Goal: Communication & Community: Connect with others

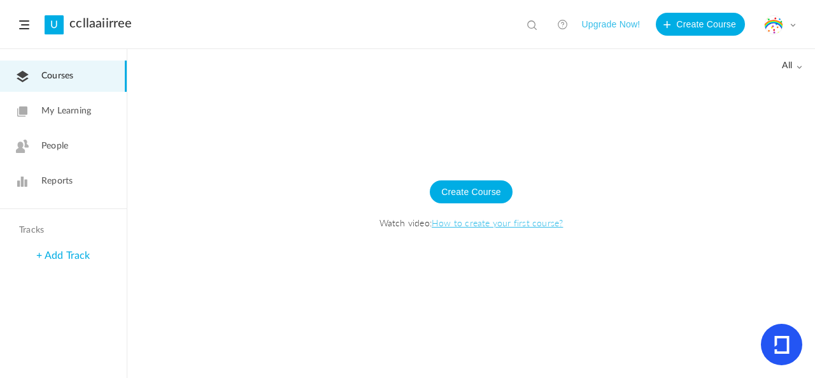
click at [96, 141] on link "People" at bounding box center [63, 146] width 127 height 31
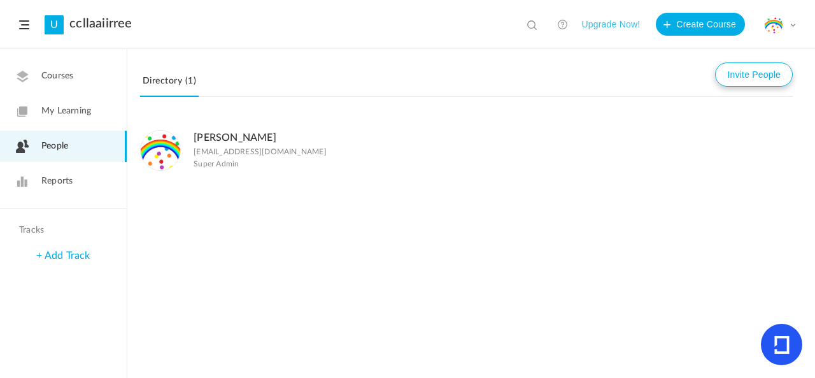
click at [755, 77] on button "Invite People" at bounding box center [754, 74] width 78 height 24
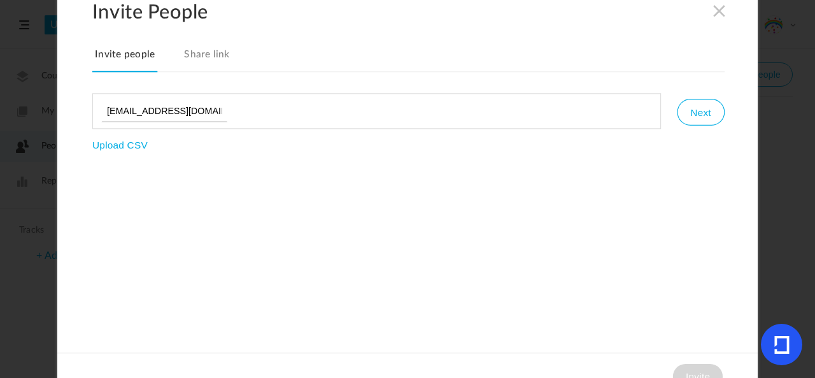
type input "annacoletta@gmail.co,"
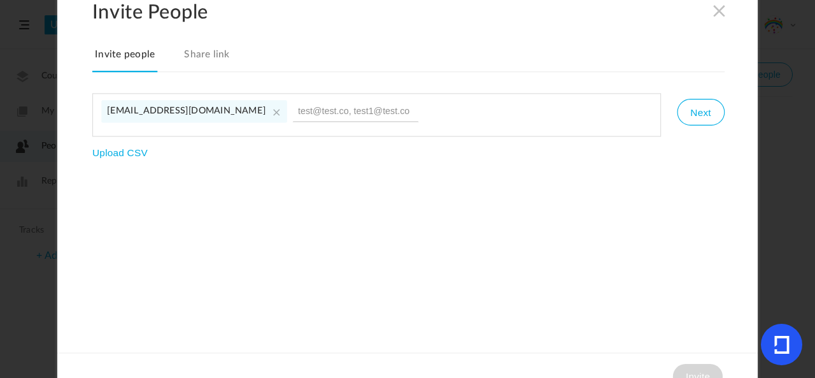
click at [269, 110] on cite at bounding box center [276, 112] width 14 height 14
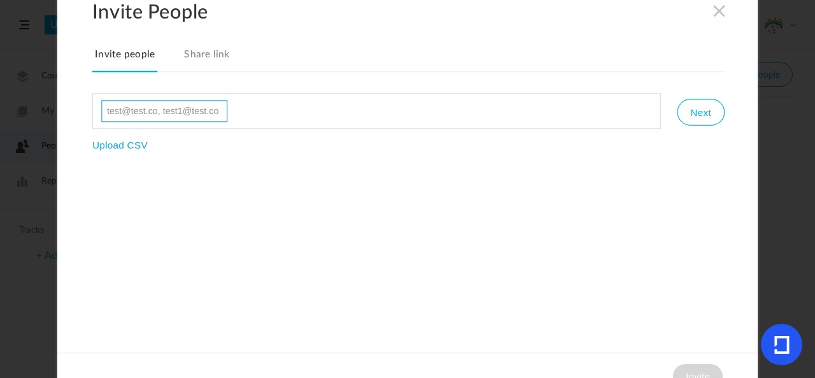
click at [199, 107] on input at bounding box center [164, 111] width 126 height 22
click at [720, 12] on span at bounding box center [720, 10] width 14 height 14
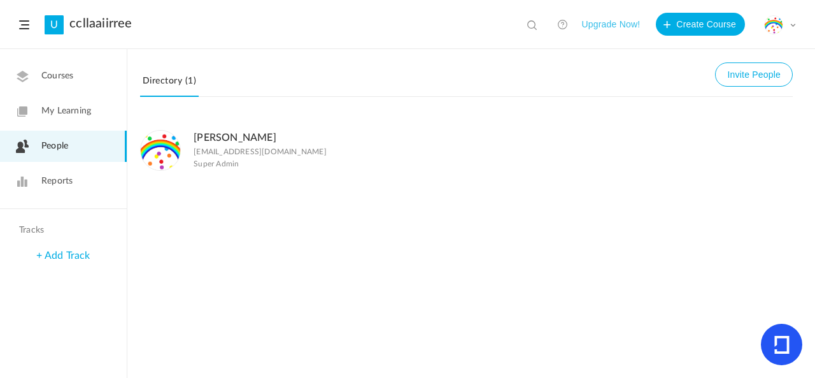
click at [89, 83] on link "Courses" at bounding box center [63, 76] width 127 height 31
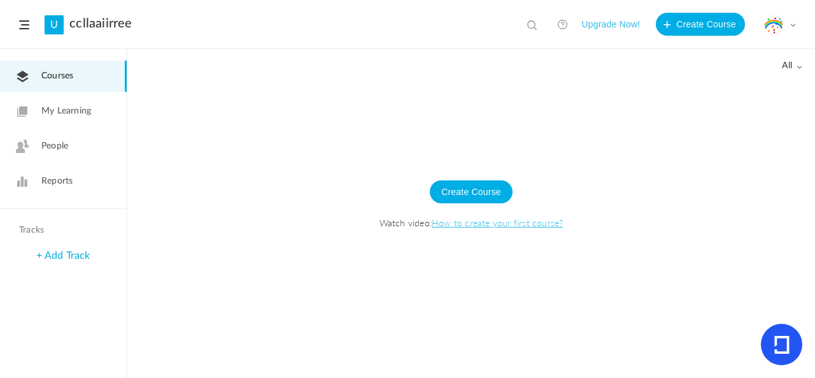
click at [51, 188] on link "Reports" at bounding box center [63, 181] width 127 height 31
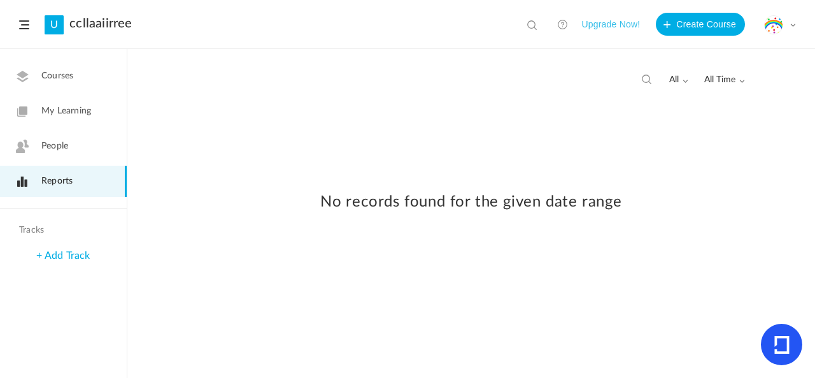
click at [59, 139] on link "People" at bounding box center [63, 146] width 127 height 31
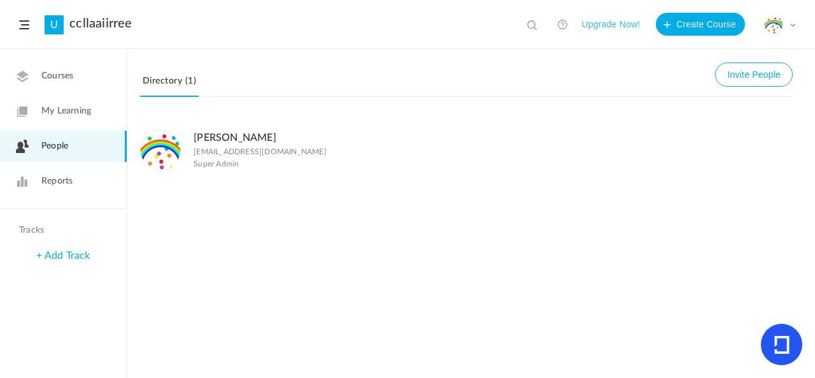
click at [64, 117] on span "My Learning" at bounding box center [66, 110] width 50 height 13
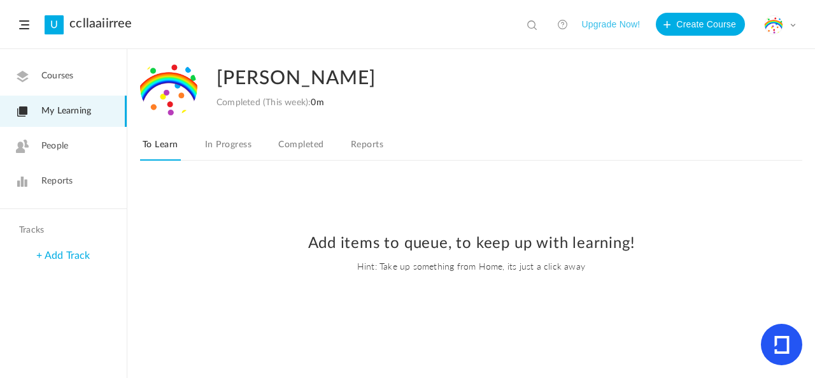
click at [78, 75] on link "Courses" at bounding box center [63, 76] width 127 height 31
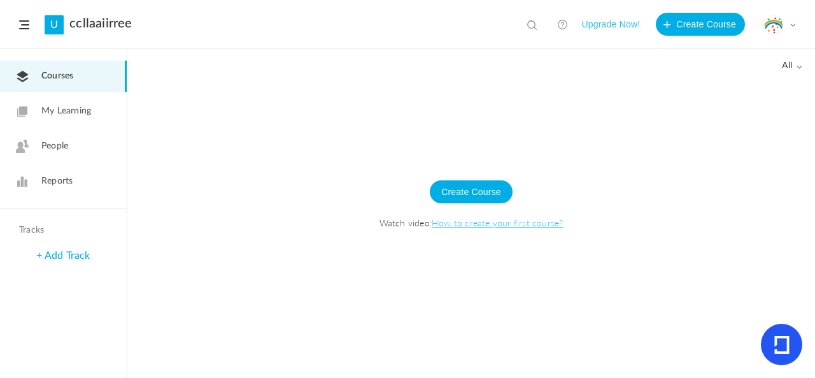
click at [464, 223] on link "How to create your first course?" at bounding box center [497, 222] width 131 height 13
click at [85, 141] on link "People" at bounding box center [63, 146] width 127 height 31
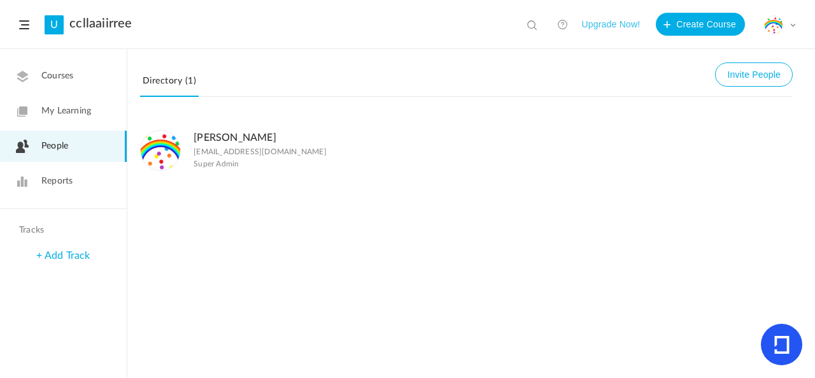
click at [793, 24] on span at bounding box center [793, 25] width 6 height 6
click at [746, 85] on link "University Settings" at bounding box center [736, 80] width 120 height 24
click at [785, 28] on div "My Profile University Settings Current Plan Logout" at bounding box center [780, 24] width 32 height 19
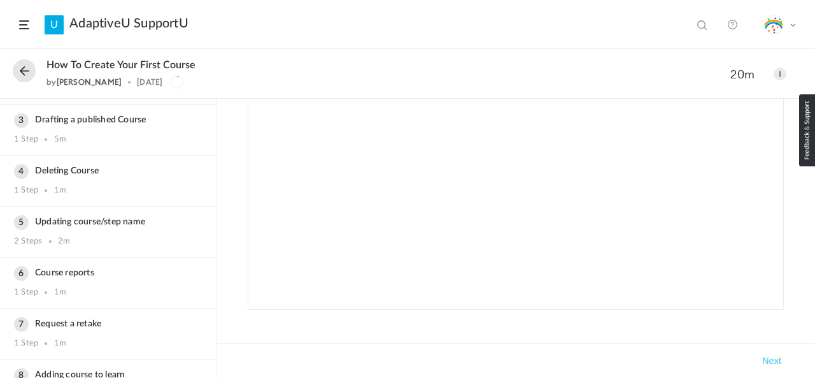
scroll to position [187, 0]
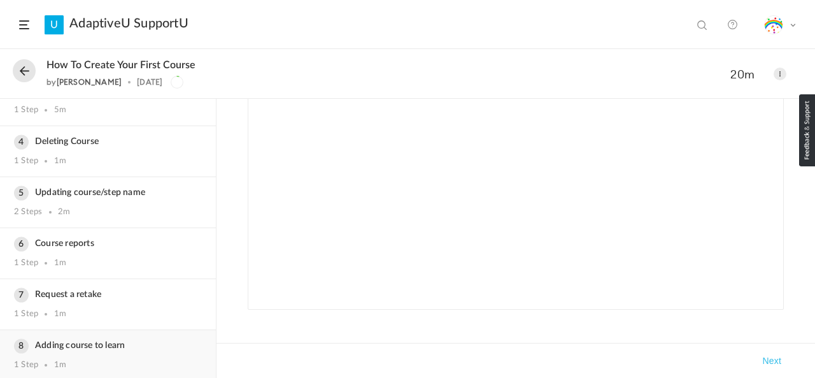
click at [158, 330] on div "Adding course to learn 1 Step 1m" at bounding box center [108, 355] width 216 height 50
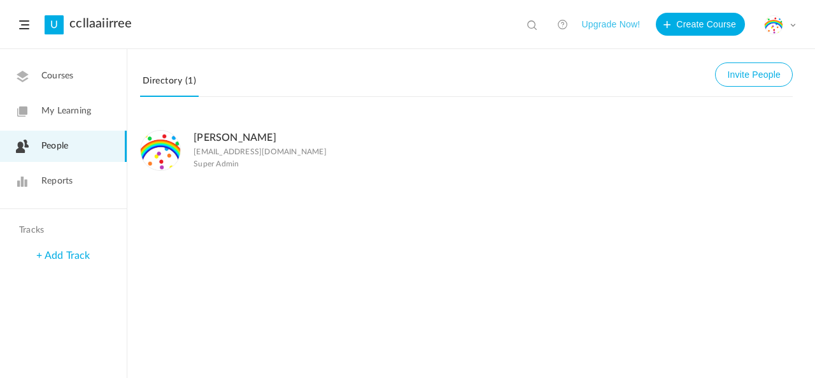
click at [92, 179] on link "Reports" at bounding box center [63, 181] width 127 height 31
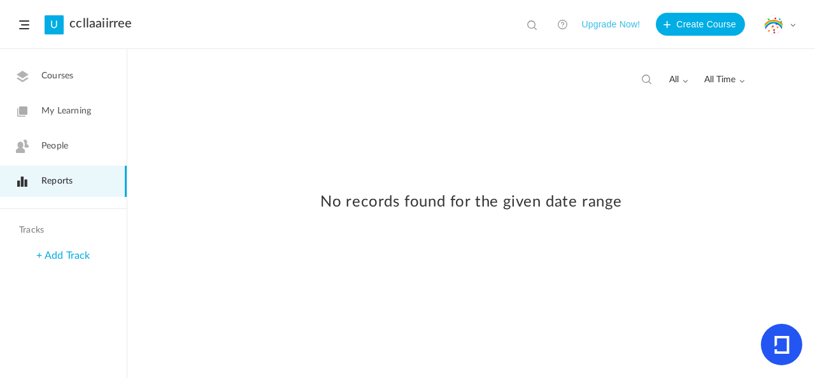
click at [97, 144] on link "People" at bounding box center [63, 146] width 127 height 31
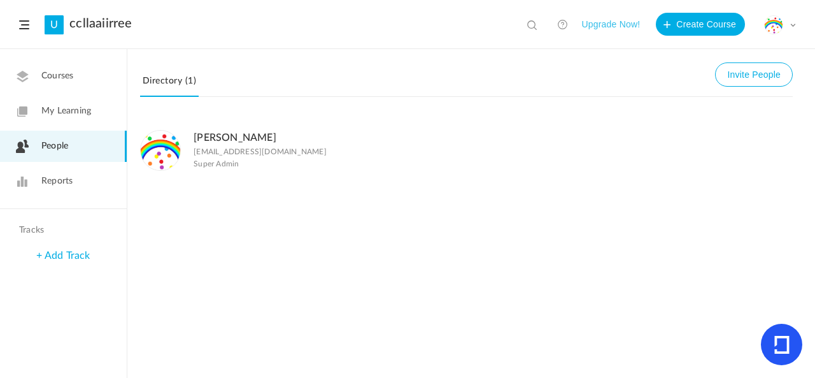
click at [87, 117] on span "My Learning" at bounding box center [66, 110] width 50 height 13
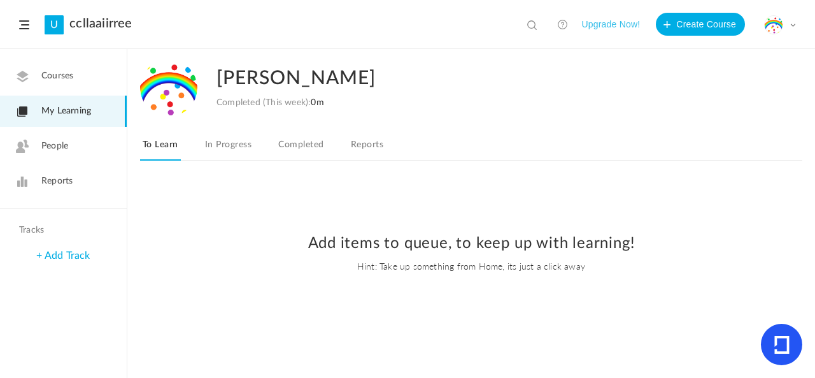
click at [82, 87] on link "Courses" at bounding box center [63, 76] width 127 height 31
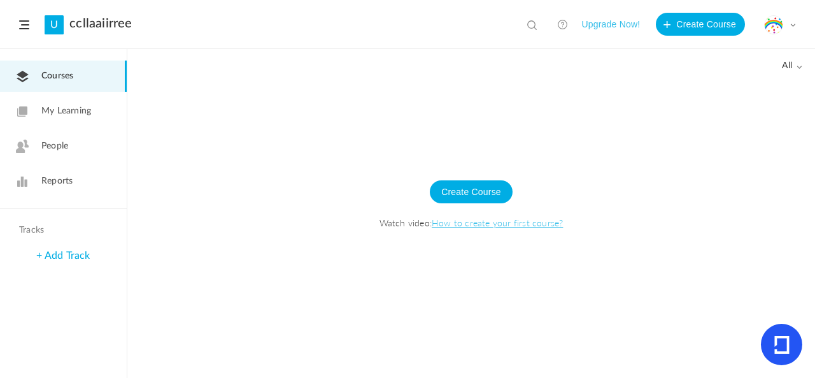
click at [59, 149] on span "People" at bounding box center [54, 145] width 27 height 13
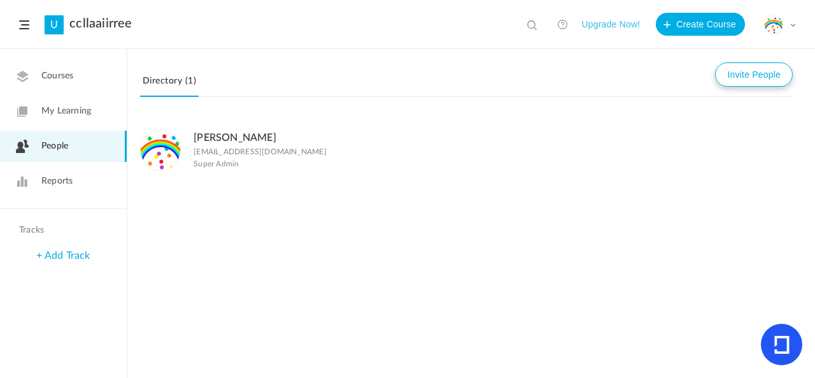
click at [739, 74] on button "Invite People" at bounding box center [754, 74] width 78 height 24
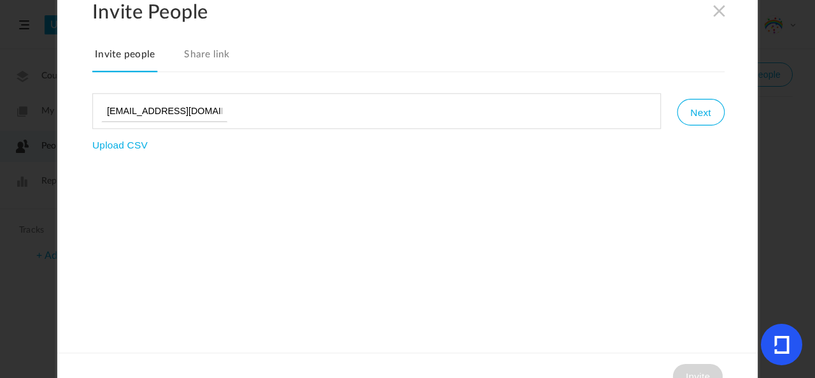
type input "annacoletta@gmail.com"
click at [704, 114] on button "Next" at bounding box center [700, 112] width 47 height 27
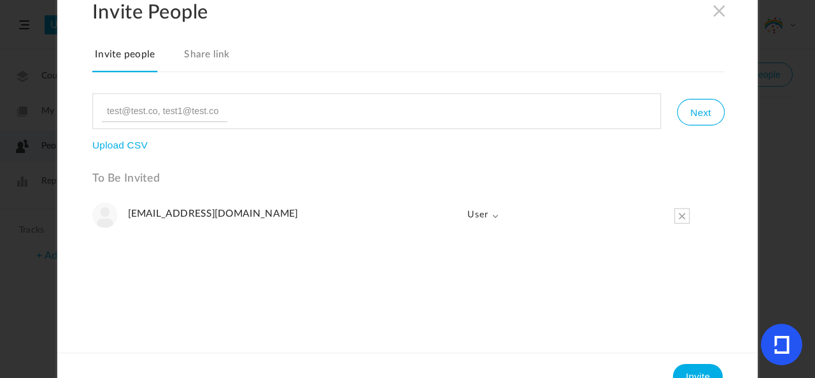
scroll to position [21, 0]
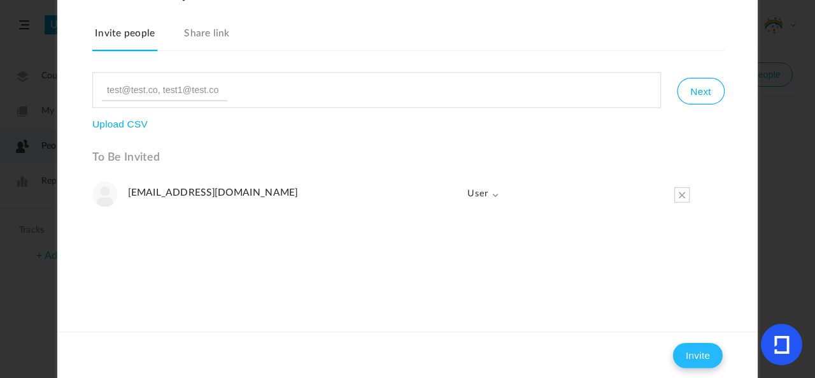
click at [708, 352] on button "Invite" at bounding box center [698, 354] width 50 height 25
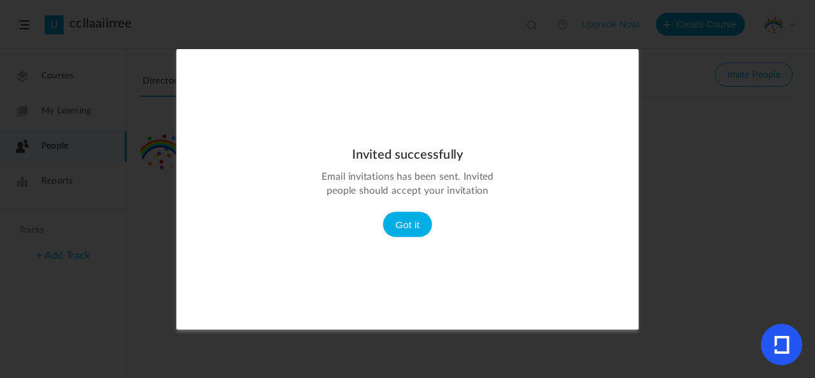
scroll to position [0, 0]
click at [401, 223] on button "Got it" at bounding box center [408, 223] width 50 height 25
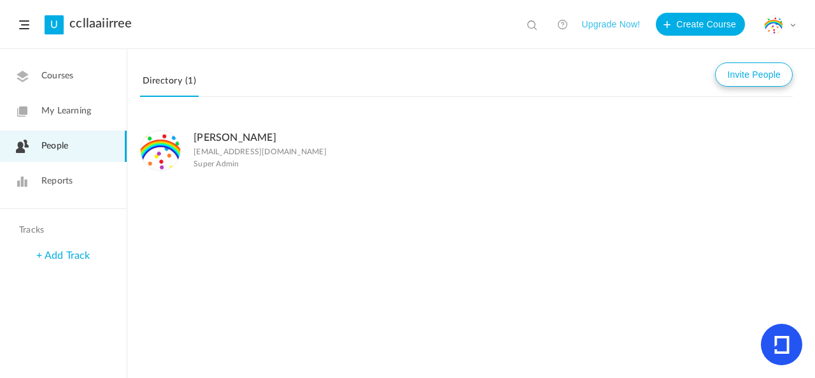
click at [769, 71] on button "Invite People" at bounding box center [754, 74] width 78 height 24
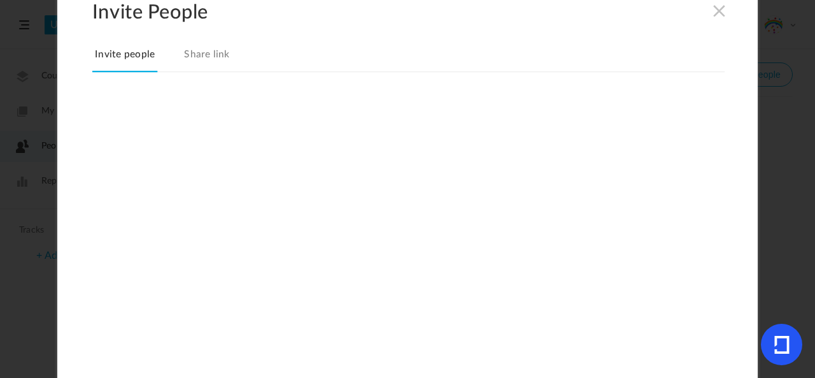
click at [131, 70] on link "Invite people" at bounding box center [124, 58] width 65 height 27
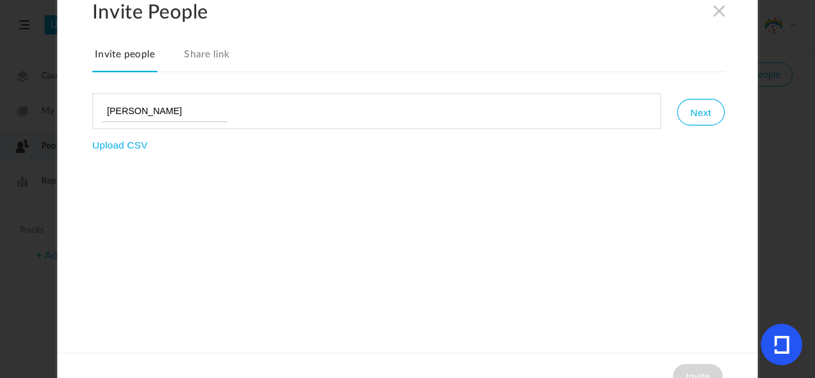
type input "anna"
click at [697, 110] on button "Next" at bounding box center [700, 112] width 47 height 27
click at [720, 10] on span at bounding box center [720, 10] width 14 height 14
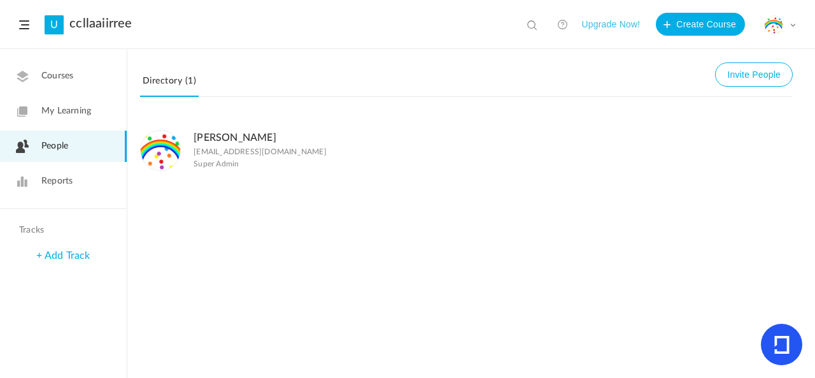
click at [86, 183] on link "Reports" at bounding box center [63, 181] width 127 height 31
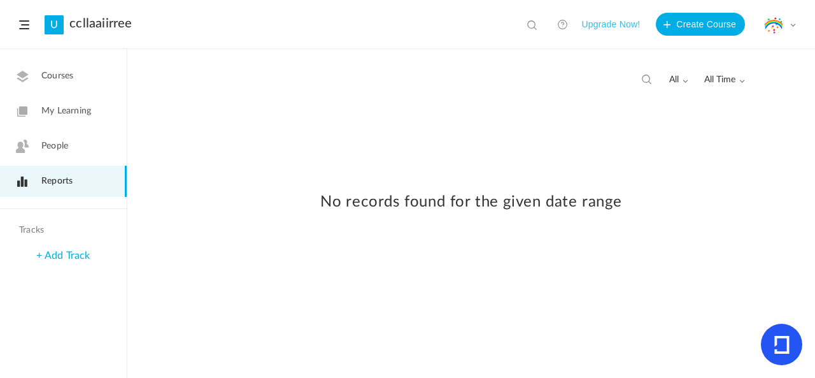
click at [92, 80] on link "Courses" at bounding box center [63, 76] width 127 height 31
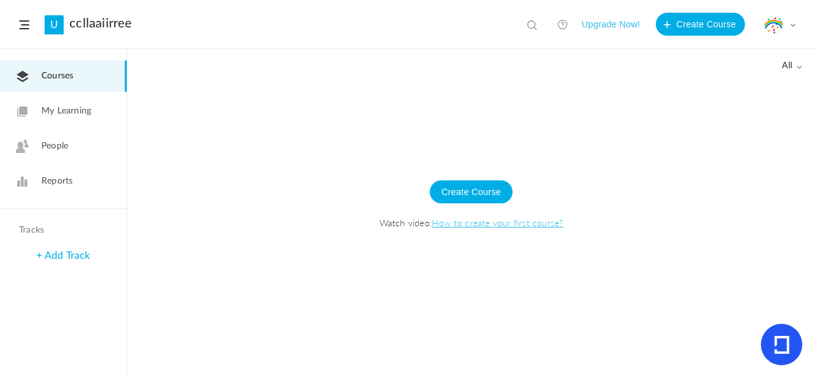
click at [68, 147] on span "People" at bounding box center [54, 145] width 27 height 13
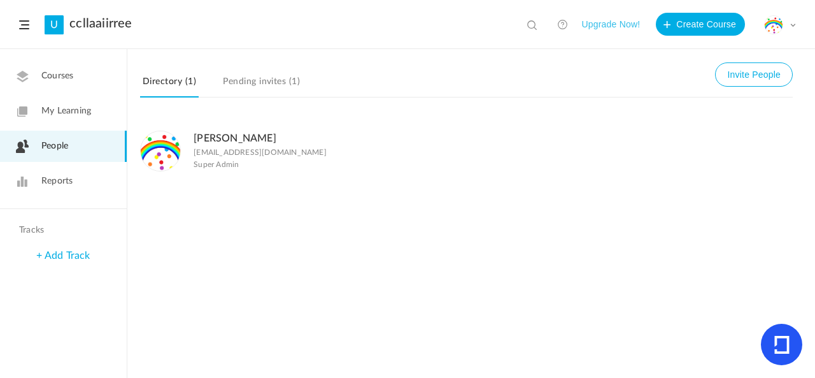
click at [239, 91] on link "Pending invites (1)" at bounding box center [261, 85] width 82 height 24
